Goal: Task Accomplishment & Management: Use online tool/utility

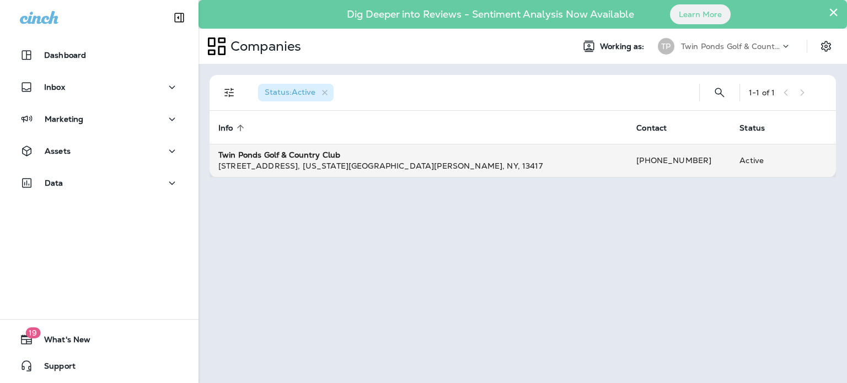
click at [293, 156] on strong "Twin Ponds Golf & Country Club" at bounding box center [279, 155] width 122 height 10
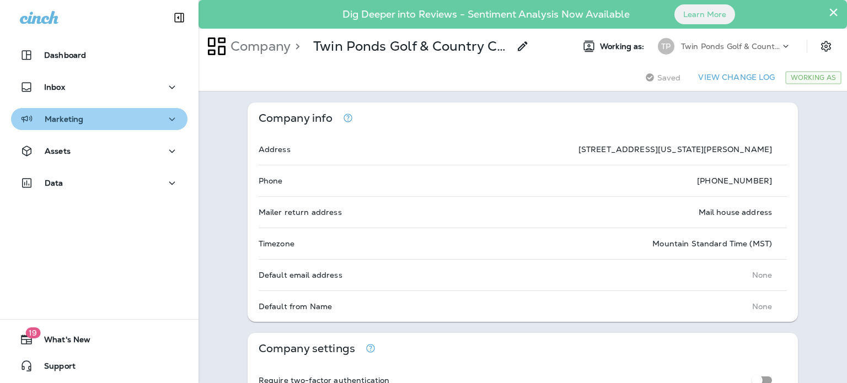
click at [120, 114] on div "Marketing" at bounding box center [99, 119] width 159 height 14
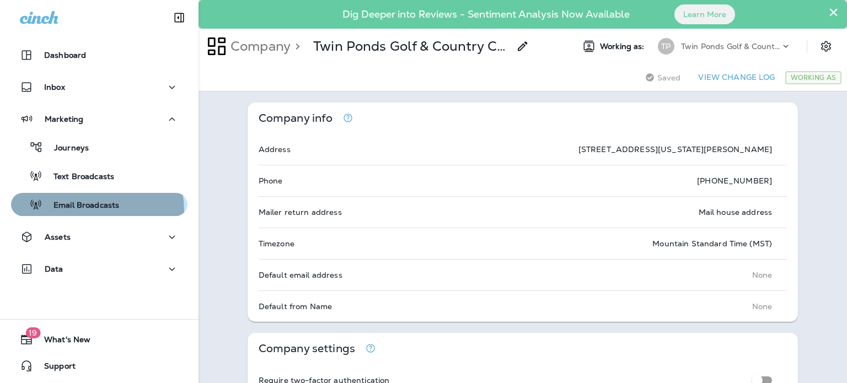
click at [81, 211] on div "Email Broadcasts" at bounding box center [67, 204] width 104 height 17
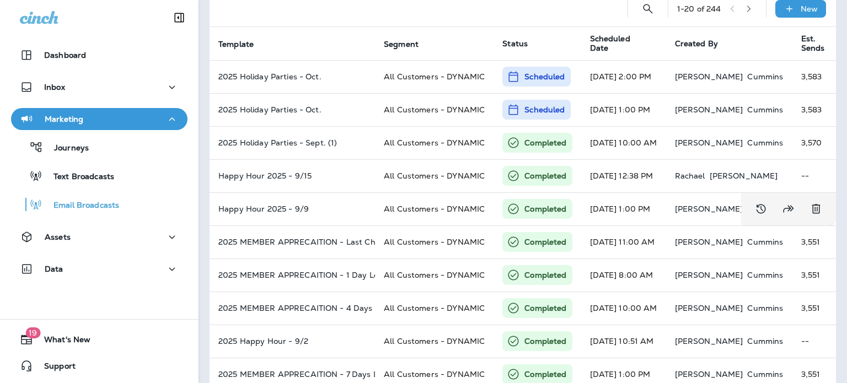
scroll to position [83, 0]
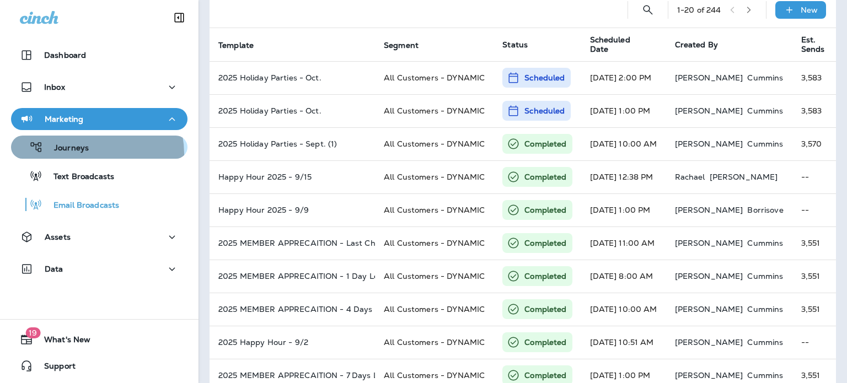
click at [85, 154] on div "Journeys" at bounding box center [51, 147] width 73 height 17
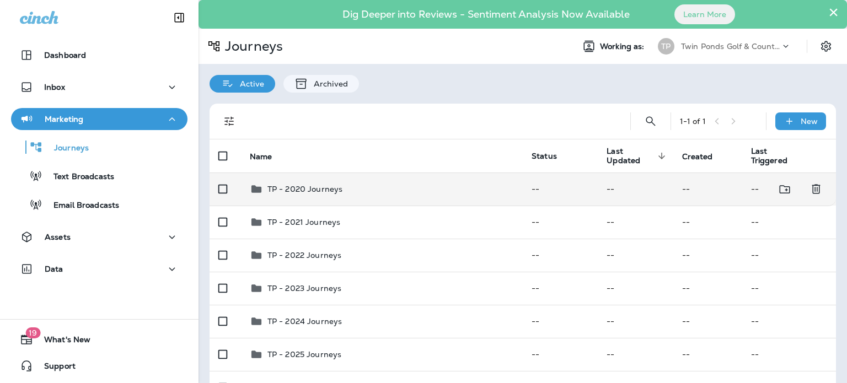
scroll to position [65, 0]
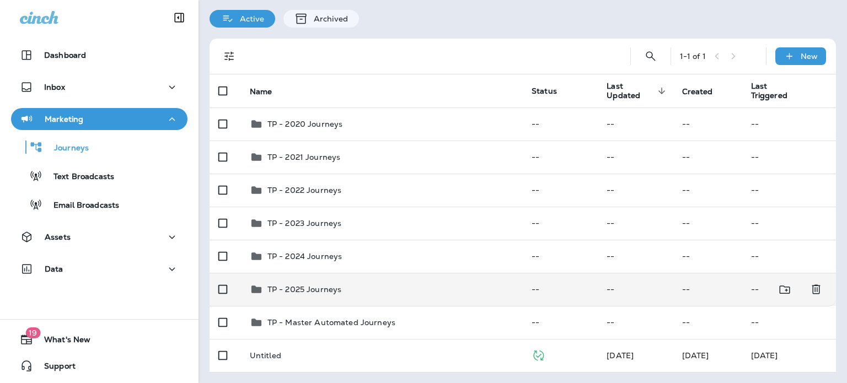
click at [300, 291] on p "TP - 2025 Journeys" at bounding box center [304, 289] width 74 height 9
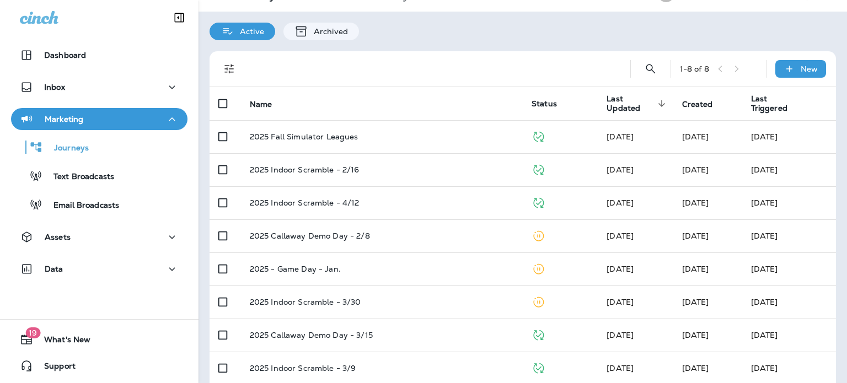
scroll to position [53, 0]
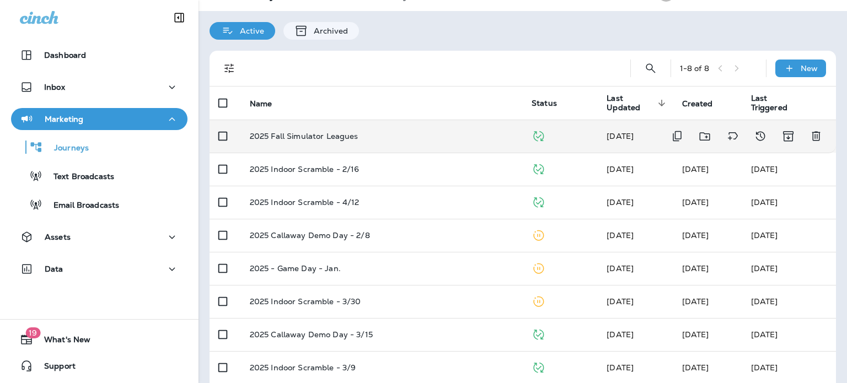
click at [335, 134] on p "2025 Fall Simulator Leagues" at bounding box center [304, 136] width 109 height 9
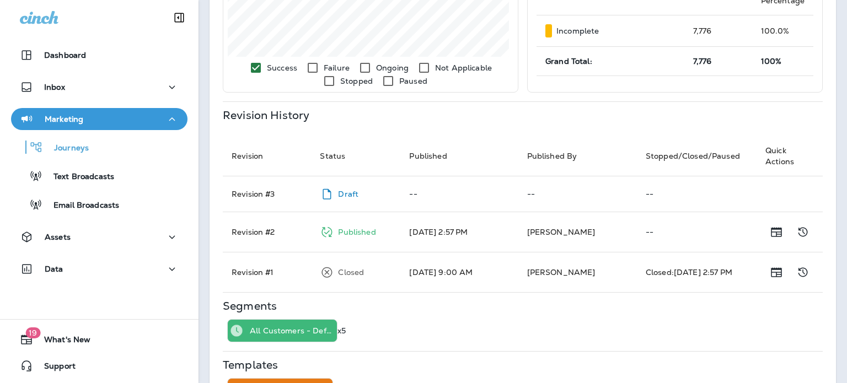
scroll to position [420, 0]
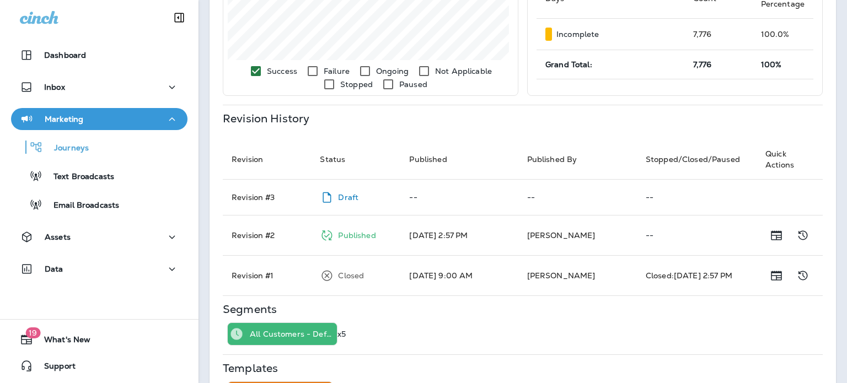
click at [342, 196] on p "Draft" at bounding box center [348, 197] width 20 height 9
click at [325, 192] on icon at bounding box center [327, 198] width 14 height 14
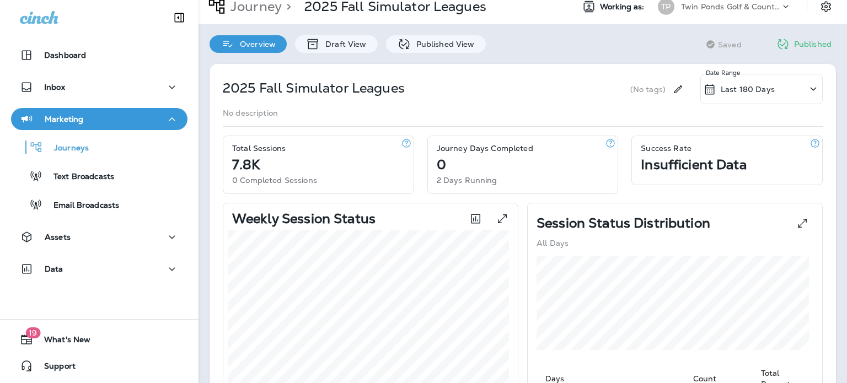
scroll to position [37, 0]
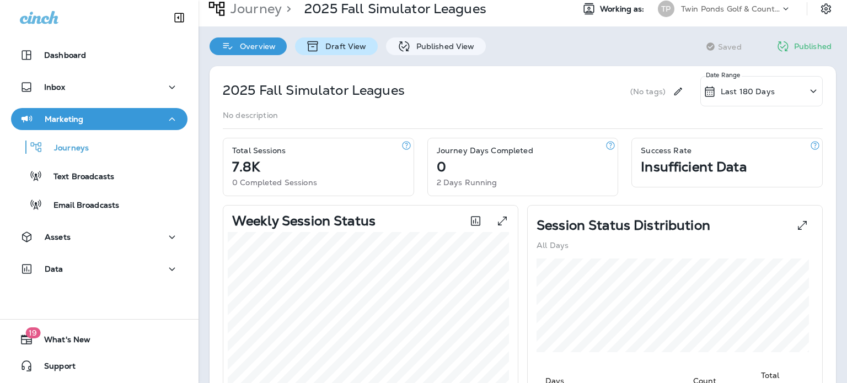
click at [353, 50] on p "Draft View" at bounding box center [343, 46] width 46 height 9
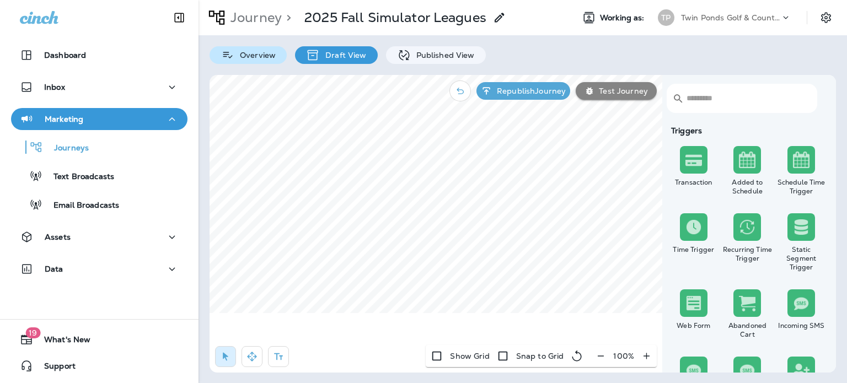
click at [236, 58] on p "Overview" at bounding box center [254, 55] width 41 height 9
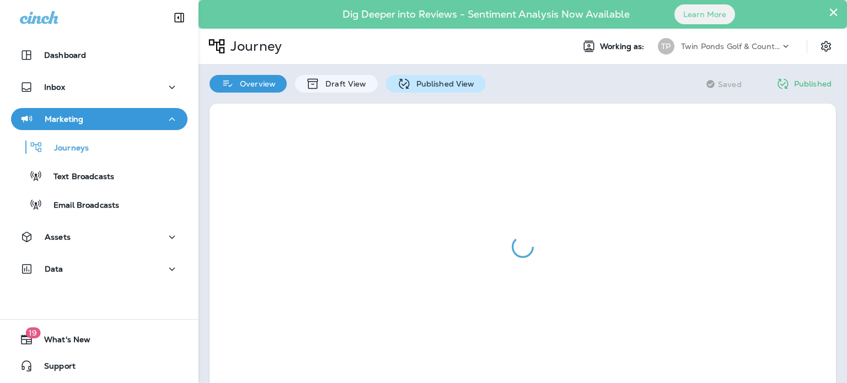
click at [443, 79] on p "Published View" at bounding box center [443, 83] width 64 height 9
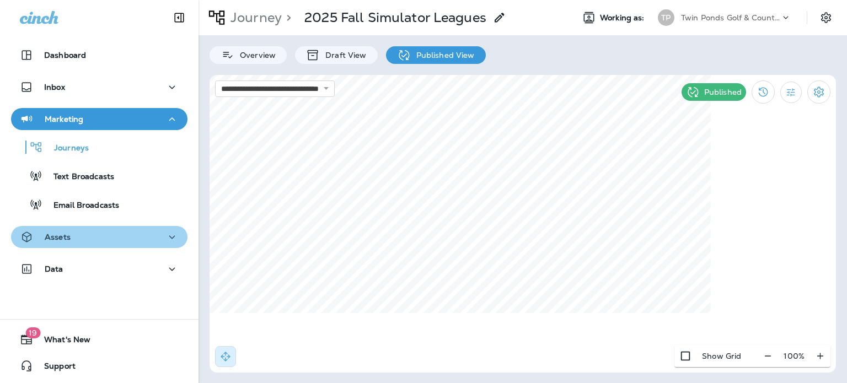
click at [169, 239] on icon "button" at bounding box center [171, 237] width 13 height 14
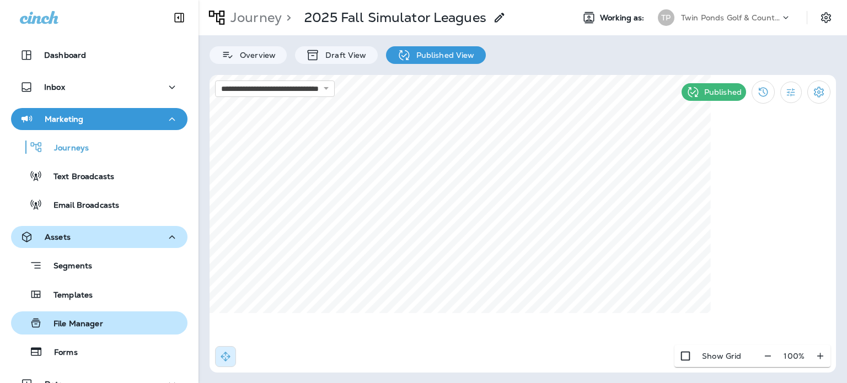
click at [83, 322] on p "File Manager" at bounding box center [72, 324] width 61 height 10
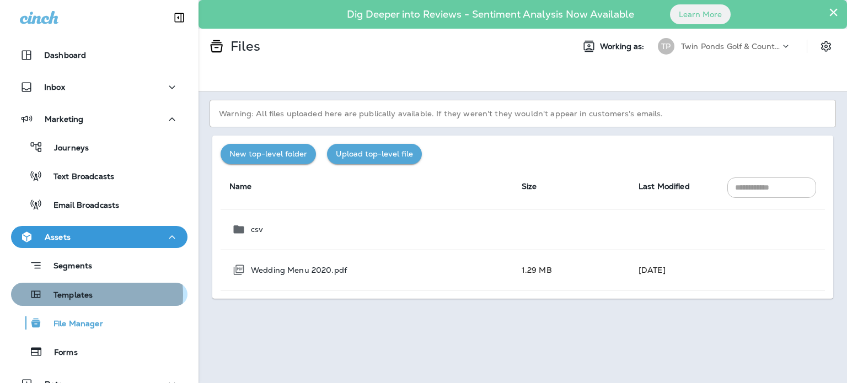
click at [75, 295] on p "Templates" at bounding box center [67, 296] width 50 height 10
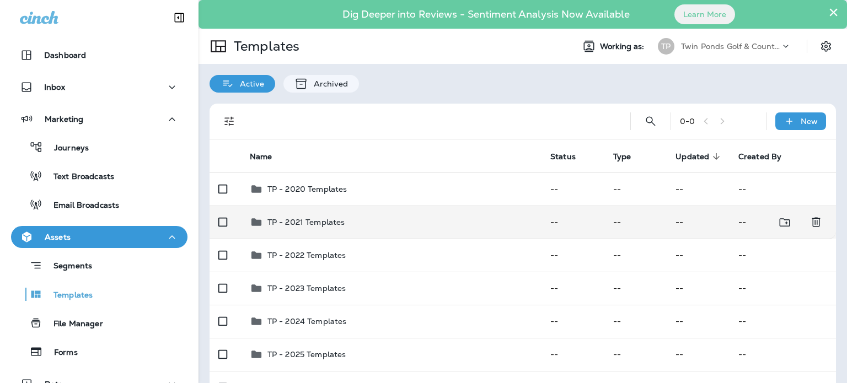
scroll to position [61, 0]
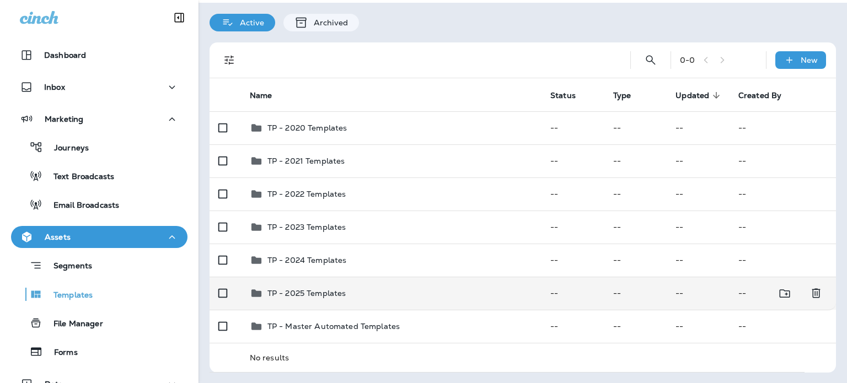
click at [312, 292] on p "TP - 2025 Templates" at bounding box center [306, 293] width 79 height 9
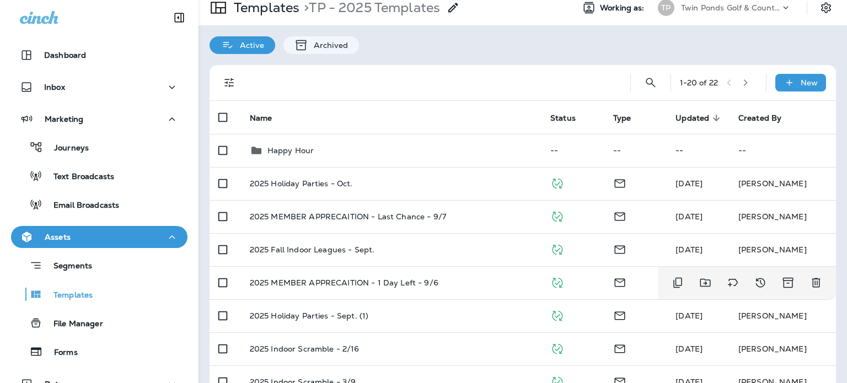
scroll to position [40, 0]
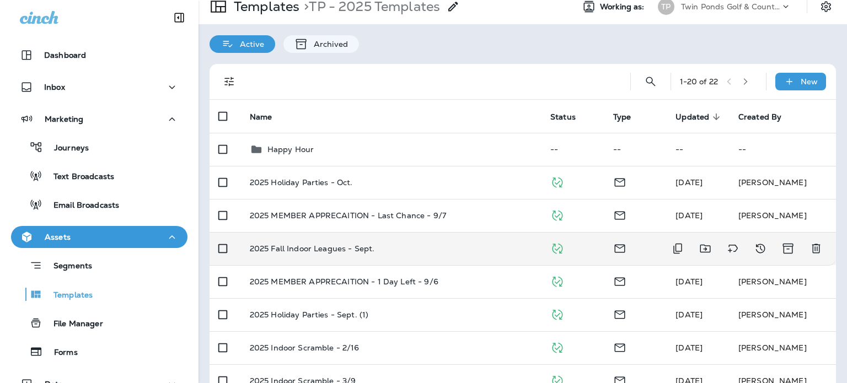
click at [321, 249] on p "2025 Fall Indoor Leagues - Sept." at bounding box center [312, 248] width 125 height 9
